Goal: Information Seeking & Learning: Learn about a topic

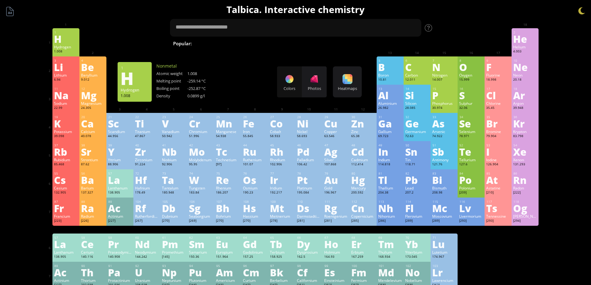
click at [547, 16] on div "Summary Molecular formula Molecular weight Exact mass Monoisotopic mass Classif…" at bounding box center [295, 263] width 503 height 526
click at [64, 44] on div "H" at bounding box center [66, 39] width 24 height 10
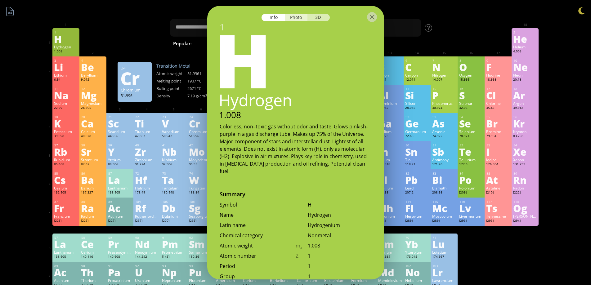
click at [297, 17] on div "Photo" at bounding box center [296, 17] width 22 height 7
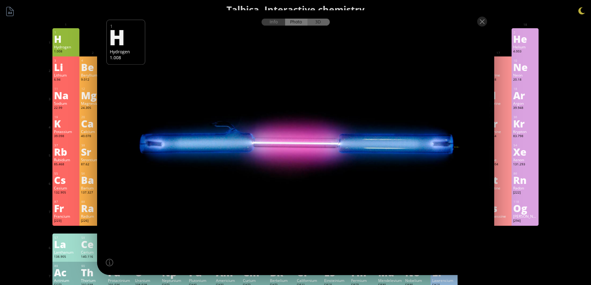
click at [320, 24] on div "3D" at bounding box center [319, 21] width 22 height 7
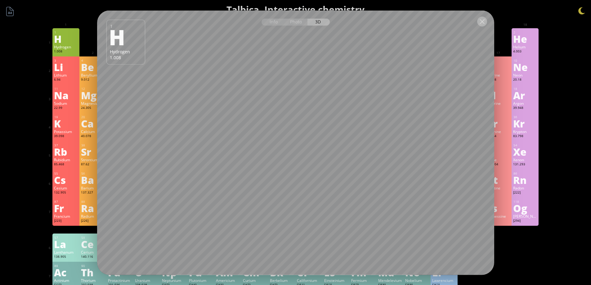
click at [483, 18] on div at bounding box center [482, 21] width 10 height 10
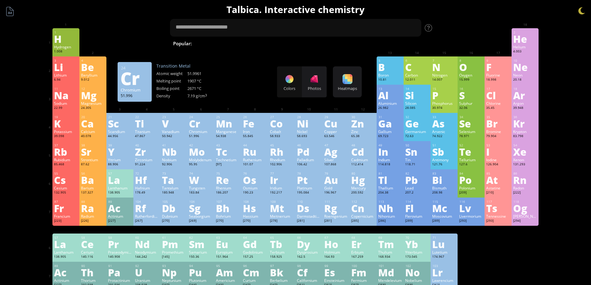
click at [483, 17] on div at bounding box center [482, 21] width 10 height 10
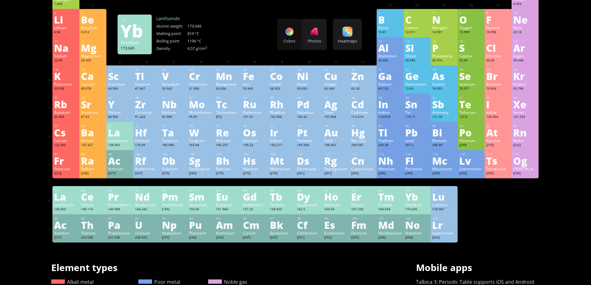
scroll to position [93, 0]
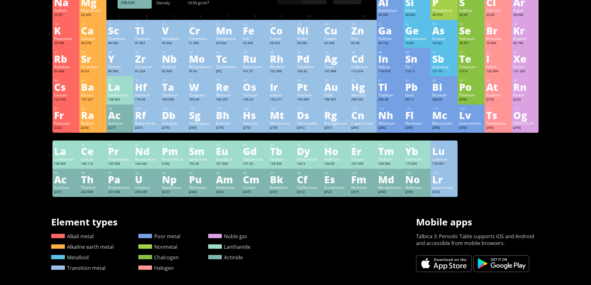
click at [148, 174] on div "U" at bounding box center [147, 179] width 24 height 10
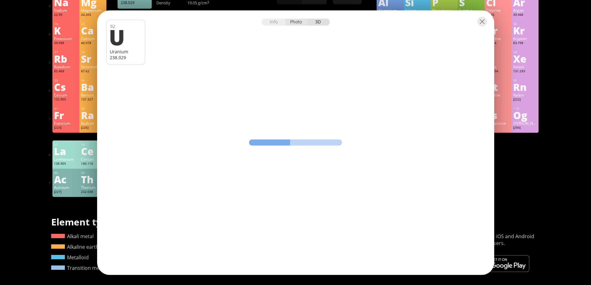
click at [295, 23] on div "Photo" at bounding box center [296, 21] width 22 height 7
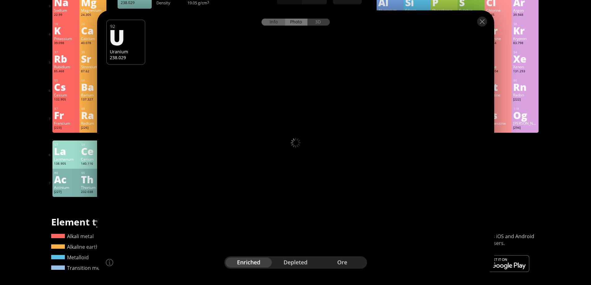
click at [280, 23] on div "Info" at bounding box center [274, 21] width 24 height 7
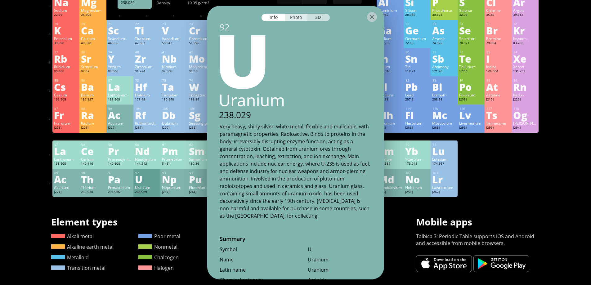
click at [300, 19] on div "Photo" at bounding box center [296, 17] width 22 height 7
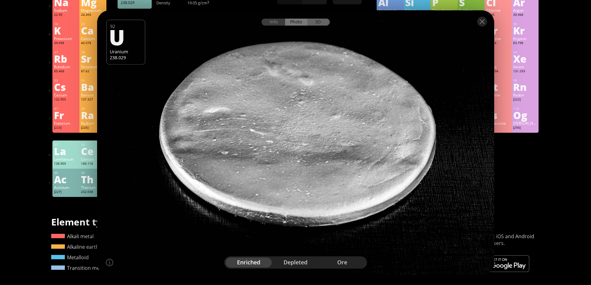
click at [318, 19] on div "3D" at bounding box center [319, 21] width 22 height 7
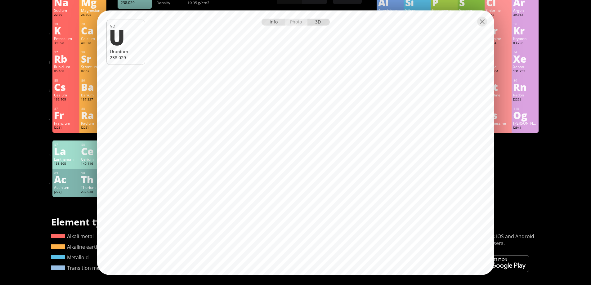
click at [275, 21] on div "Info" at bounding box center [274, 21] width 24 height 7
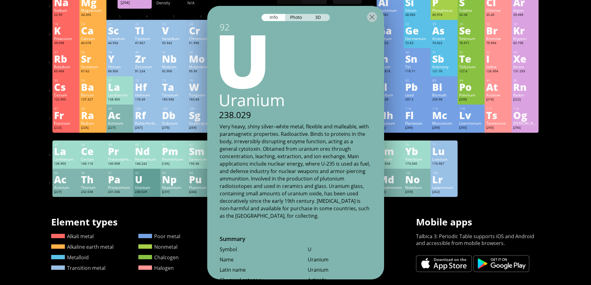
drag, startPoint x: 540, startPoint y: 159, endPoint x: 458, endPoint y: 99, distance: 100.9
click at [539, 159] on div "1 H Hydrogen 1.008 −1, +1 −1, +1 -259.14 °C -252.87 °C 0.0899 g/l 1s 1 2 He Hel…" at bounding box center [295, 66] width 487 height 262
click at [375, 14] on div at bounding box center [372, 17] width 10 height 10
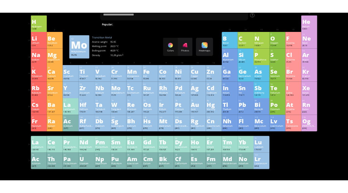
scroll to position [0, 0]
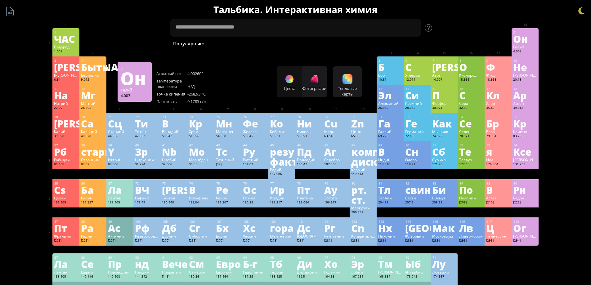
click at [546, 92] on div "Краткое содержание Молекулярная формула Молекулярный вес Точная масса Моноизото…" at bounding box center [295, 273] width 503 height 546
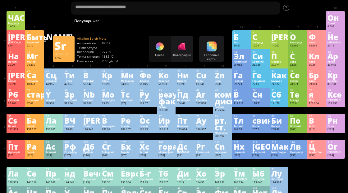
scroll to position [62, 0]
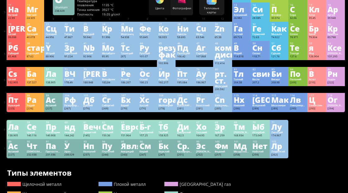
click at [69, 148] on font "У" at bounding box center [66, 146] width 5 height 11
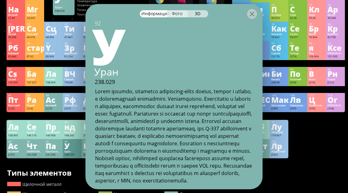
click at [177, 14] on font "Фото" at bounding box center [177, 13] width 11 height 6
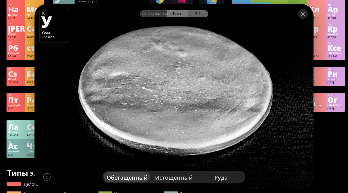
click at [196, 13] on font "3D" at bounding box center [198, 13] width 6 height 6
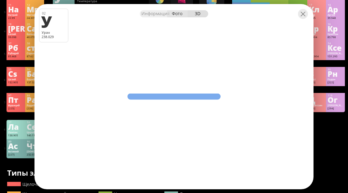
click at [153, 13] on font "Информация" at bounding box center [155, 13] width 28 height 6
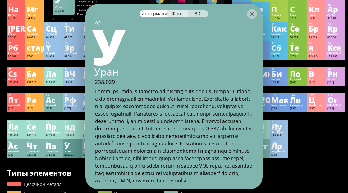
click at [173, 13] on font "Фото" at bounding box center [177, 13] width 11 height 6
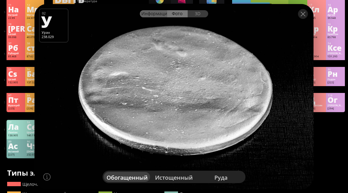
click at [161, 14] on font "Информация" at bounding box center [155, 13] width 28 height 6
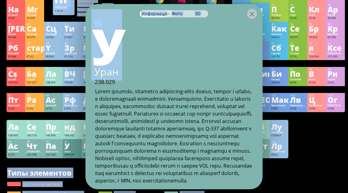
drag, startPoint x: 117, startPoint y: 72, endPoint x: 87, endPoint y: 70, distance: 30.8
click at [86, 70] on div "92 У Уран 238.029" at bounding box center [173, 101] width 177 height 165
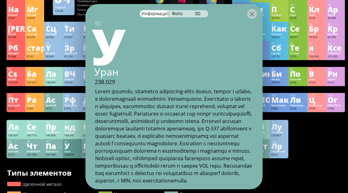
drag, startPoint x: 100, startPoint y: 71, endPoint x: 96, endPoint y: 72, distance: 4.1
click at [99, 71] on font "Уран" at bounding box center [106, 71] width 24 height 13
drag, startPoint x: 96, startPoint y: 72, endPoint x: 116, endPoint y: 74, distance: 19.6
click at [116, 74] on font "Уран" at bounding box center [106, 71] width 24 height 13
copy font "Уран"
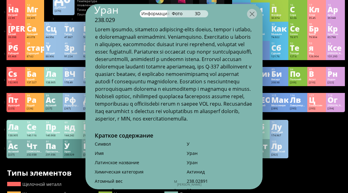
click at [94, 29] on div at bounding box center [174, 73] width 177 height 97
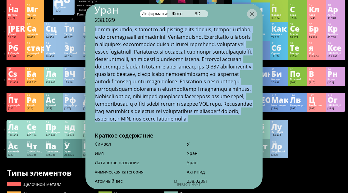
drag, startPoint x: 96, startPoint y: 29, endPoint x: 167, endPoint y: 133, distance: 126.1
click at [167, 122] on div at bounding box center [174, 73] width 158 height 97
copy font "Lorem ipsumdo, sitametco adipiscing-elits doeius, tempor i utlabo, e doloremagn…"
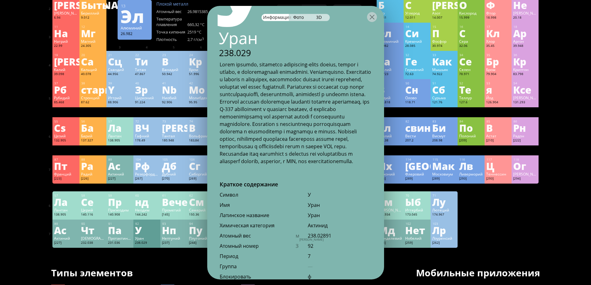
click at [351, 186] on div "92 У Уран 238.029 Краткое содержание Символ У Имя Уран Латинское название Уран …" at bounding box center [295, 143] width 177 height 274
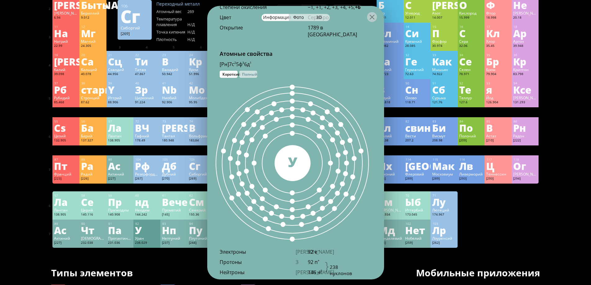
scroll to position [341, 0]
click at [248, 77] on font "Полный" at bounding box center [249, 74] width 15 height 5
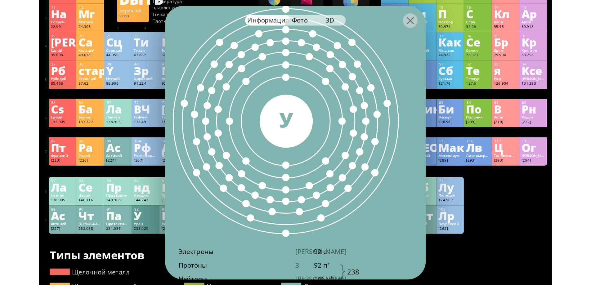
scroll to position [310, 0]
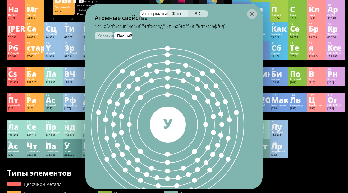
click at [180, 13] on font "Фото" at bounding box center [177, 13] width 11 height 6
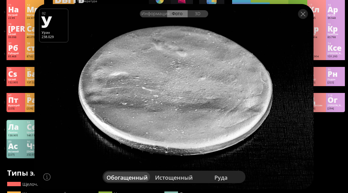
drag, startPoint x: 172, startPoint y: 68, endPoint x: 165, endPoint y: 100, distance: 32.6
drag, startPoint x: 165, startPoint y: 100, endPoint x: 136, endPoint y: 96, distance: 30.2
click at [136, 96] on div at bounding box center [173, 96] width 281 height 187
drag, startPoint x: 157, startPoint y: 97, endPoint x: 157, endPoint y: 154, distance: 57.1
click at [125, 121] on div at bounding box center [173, 96] width 281 height 187
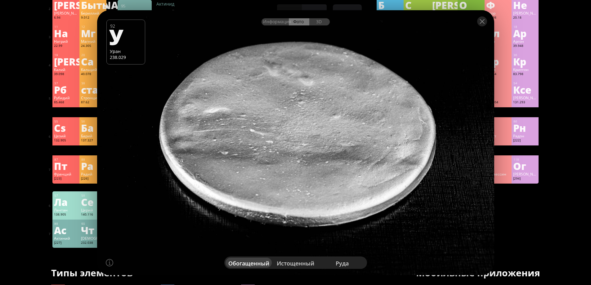
click at [295, 266] on font "истощенный" at bounding box center [296, 263] width 38 height 7
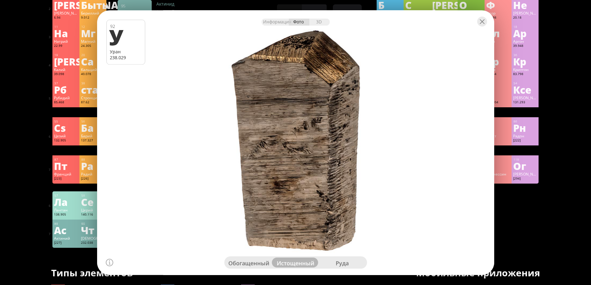
drag, startPoint x: 300, startPoint y: 188, endPoint x: 335, endPoint y: 224, distance: 49.4
click at [341, 186] on div at bounding box center [295, 143] width 401 height 268
click at [334, 260] on div "руда" at bounding box center [342, 263] width 47 height 10
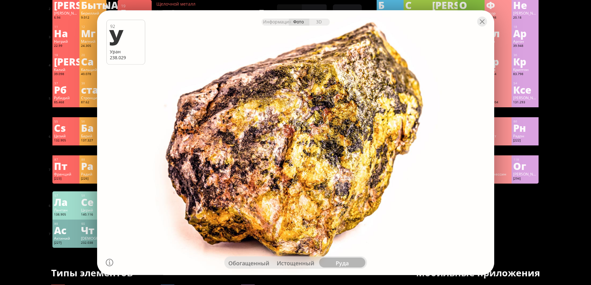
click at [110, 263] on div at bounding box center [109, 262] width 7 height 7
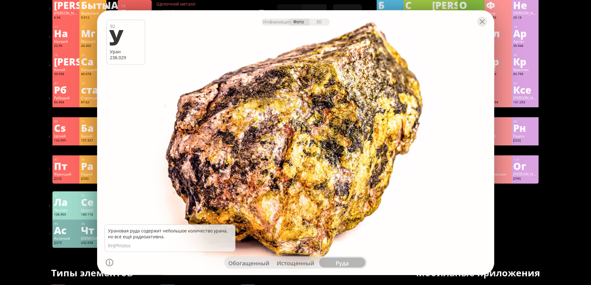
click at [126, 210] on div at bounding box center [295, 143] width 401 height 268
click at [253, 263] on font "обогащенный" at bounding box center [248, 262] width 41 height 7
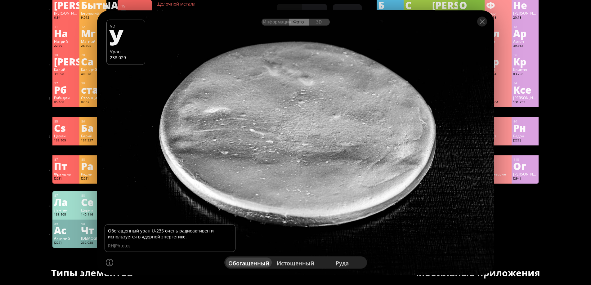
drag, startPoint x: 272, startPoint y: 161, endPoint x: 284, endPoint y: 261, distance: 100.3
click at [263, 169] on div at bounding box center [295, 143] width 401 height 268
click at [287, 263] on font "истощенный" at bounding box center [296, 262] width 38 height 7
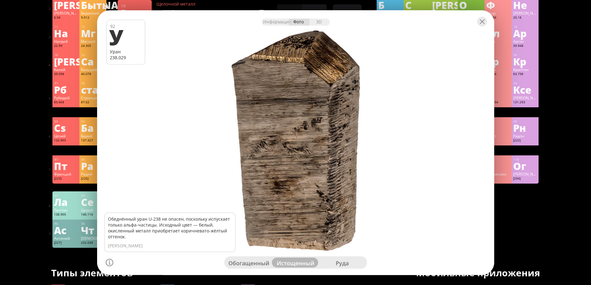
click at [254, 264] on font "обогащенный" at bounding box center [248, 262] width 41 height 7
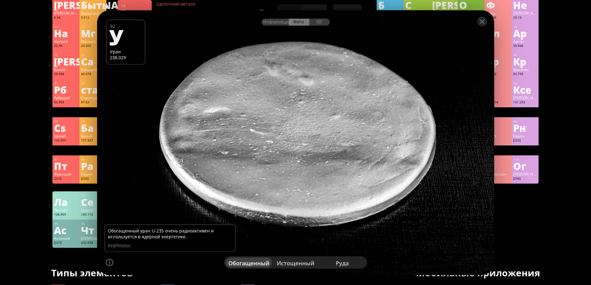
drag, startPoint x: 276, startPoint y: 134, endPoint x: 247, endPoint y: 128, distance: 28.7
click at [247, 128] on div at bounding box center [295, 143] width 401 height 268
click at [109, 264] on div at bounding box center [109, 262] width 7 height 7
click at [340, 266] on font "руда" at bounding box center [342, 262] width 13 height 7
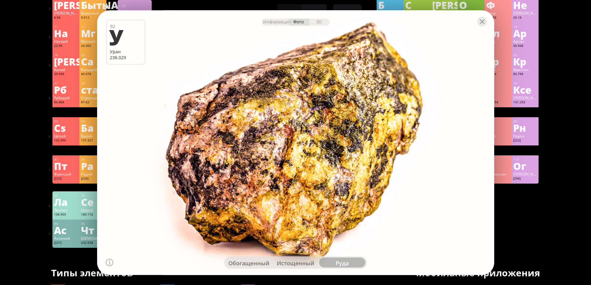
click at [291, 265] on font "истощенный" at bounding box center [296, 262] width 38 height 7
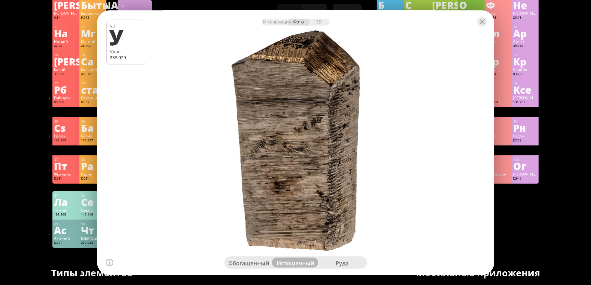
drag, startPoint x: 340, startPoint y: 267, endPoint x: 335, endPoint y: 266, distance: 5.1
click at [340, 268] on div "обогащенный истощенный руда" at bounding box center [295, 262] width 143 height 12
click at [353, 221] on div at bounding box center [295, 143] width 401 height 268
click at [332, 264] on div "руда" at bounding box center [342, 263] width 47 height 10
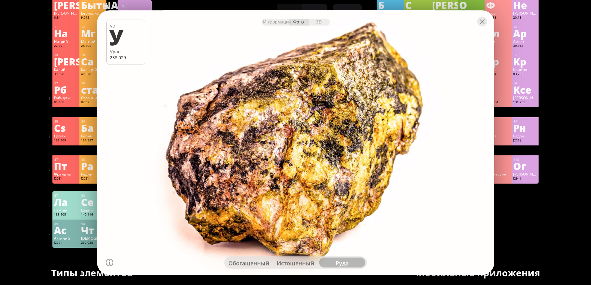
click at [110, 261] on div at bounding box center [109, 262] width 7 height 7
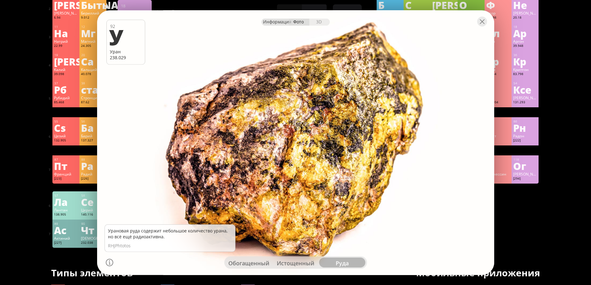
click at [282, 22] on font "Информация" at bounding box center [277, 22] width 28 height 6
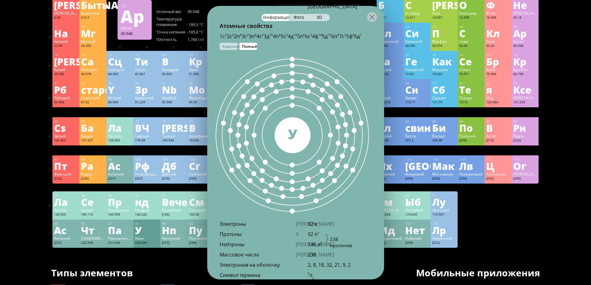
scroll to position [385, 0]
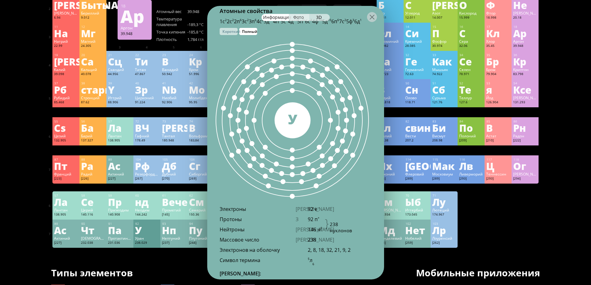
click at [303, 20] on div "Фото" at bounding box center [299, 17] width 20 height 7
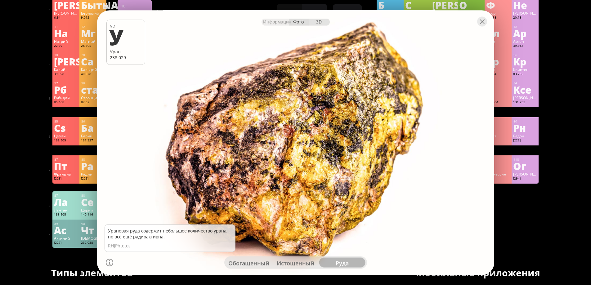
click at [316, 21] on font "3D" at bounding box center [319, 22] width 6 height 6
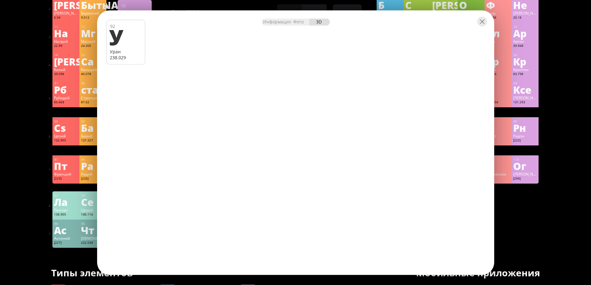
scroll to position [93, 0]
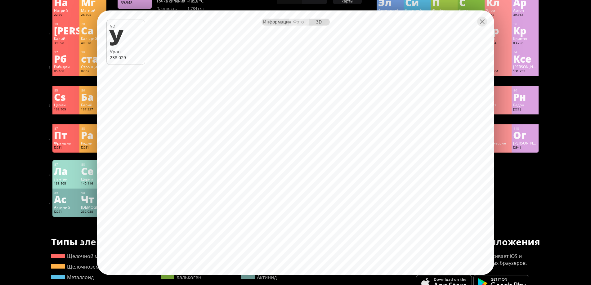
click at [281, 25] on div "Информация" at bounding box center [275, 21] width 27 height 7
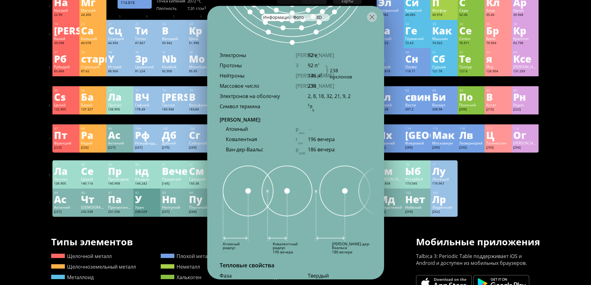
scroll to position [570, 0]
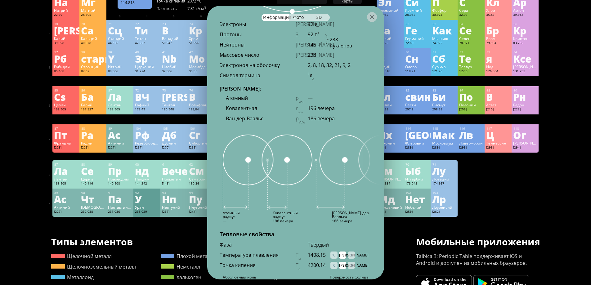
click at [341, 185] on img at bounding box center [303, 171] width 161 height 75
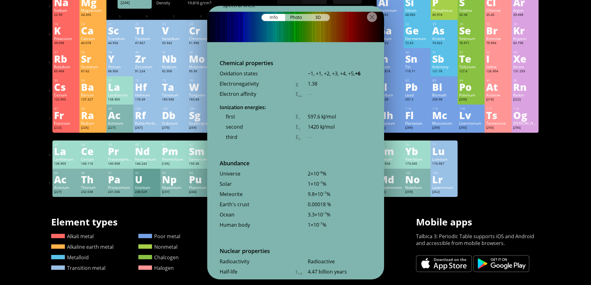
scroll to position [1216, 0]
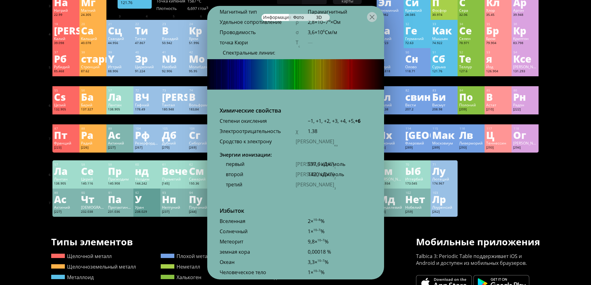
click at [354, 161] on div "597,6 кДж/моль" at bounding box center [340, 164] width 64 height 7
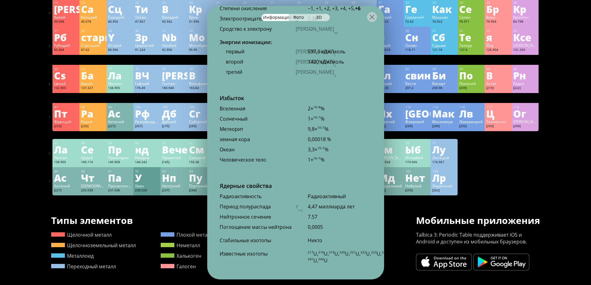
scroll to position [124, 0]
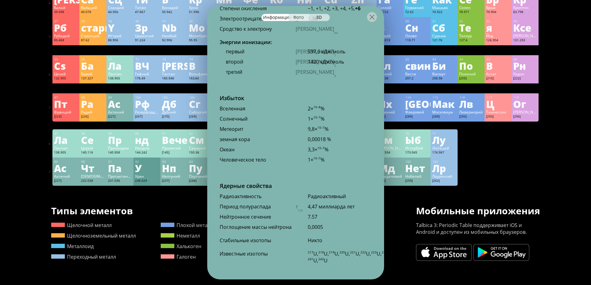
click at [304, 17] on div "Фото" at bounding box center [299, 17] width 20 height 7
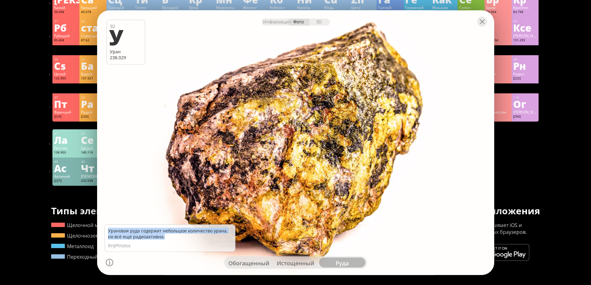
drag, startPoint x: 108, startPoint y: 232, endPoint x: 169, endPoint y: 237, distance: 61.0
click at [169, 237] on div "Урановая руда содержит небольшое количество урана, но всё ещё радиоактивна." at bounding box center [170, 234] width 124 height 12
copy font "Урановая руда содержит небольшое количество урана, но всё ещё радиоактивна."
click at [284, 263] on font "истощенный" at bounding box center [296, 262] width 38 height 7
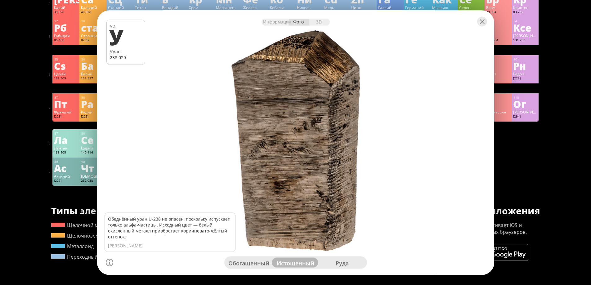
click at [108, 219] on font "Обеднённый уран U-238 не опасен, поскольку испускает только альфа-частицы. Исхо…" at bounding box center [169, 228] width 122 height 24
click at [109, 219] on font "Обеднённый уран U-238 не опасен, поскольку испускает только альфа-частицы. Исхо…" at bounding box center [169, 228] width 122 height 24
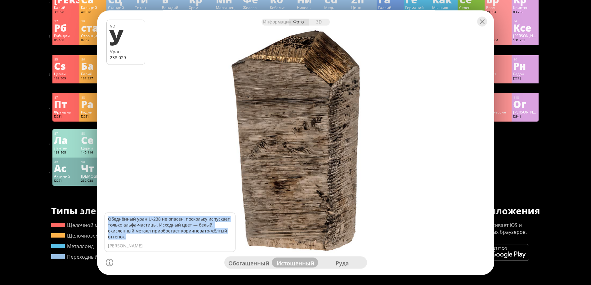
drag, startPoint x: 108, startPoint y: 218, endPoint x: 141, endPoint y: 237, distance: 38.2
click at [141, 237] on div "Обеднённый уран U-238 не опасен, поскольку испускает только альфа-частицы. Исхо…" at bounding box center [170, 228] width 124 height 24
copy font "Обеднённый уран U-238 не опасен, поскольку испускает только альфа-частицы. Исхо…"
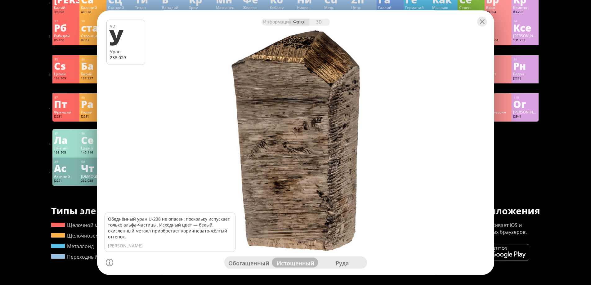
click at [453, 148] on div at bounding box center [295, 143] width 401 height 268
click at [113, 264] on div at bounding box center [109, 262] width 7 height 7
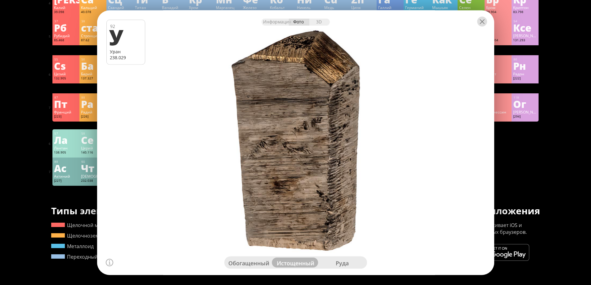
click at [483, 22] on div at bounding box center [482, 21] width 10 height 10
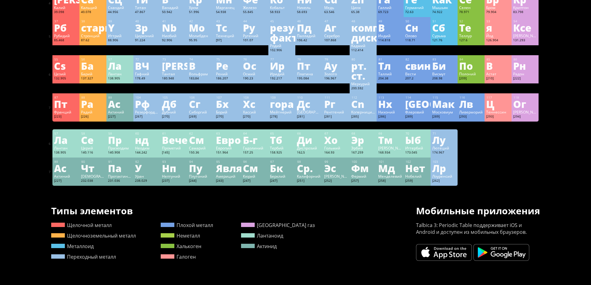
scroll to position [93, 0]
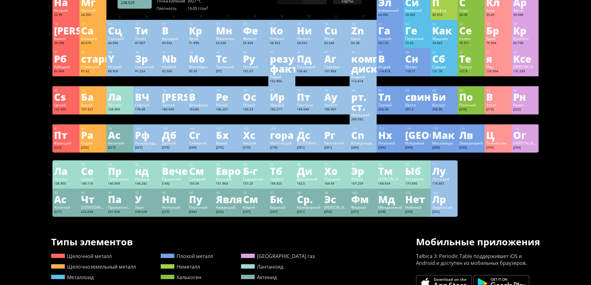
drag, startPoint x: 553, startPoint y: 199, endPoint x: 274, endPoint y: 73, distance: 306.7
click at [545, 194] on div "Краткое содержание Молекулярная формула Молекулярный вес Точная масса Моноизото…" at bounding box center [295, 180] width 591 height 546
